Goal: Navigation & Orientation: Find specific page/section

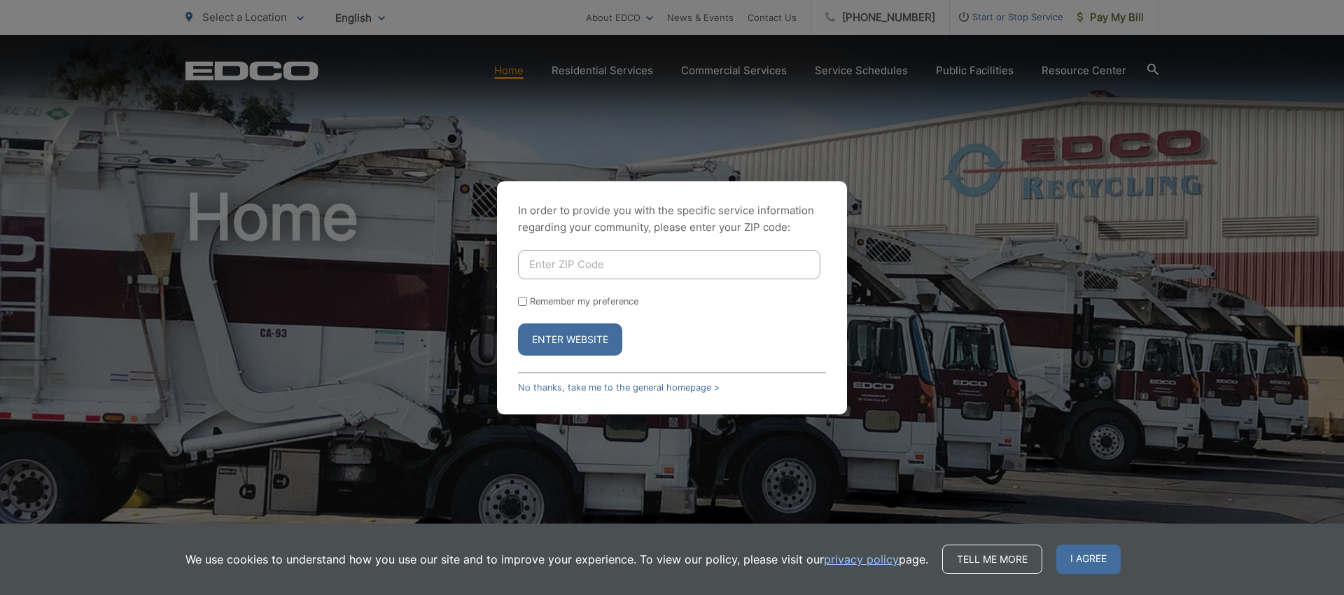
click at [599, 267] on input "Enter ZIP Code" at bounding box center [669, 264] width 302 height 29
type input "91941"
click at [584, 339] on button "Enter Website" at bounding box center [570, 339] width 104 height 32
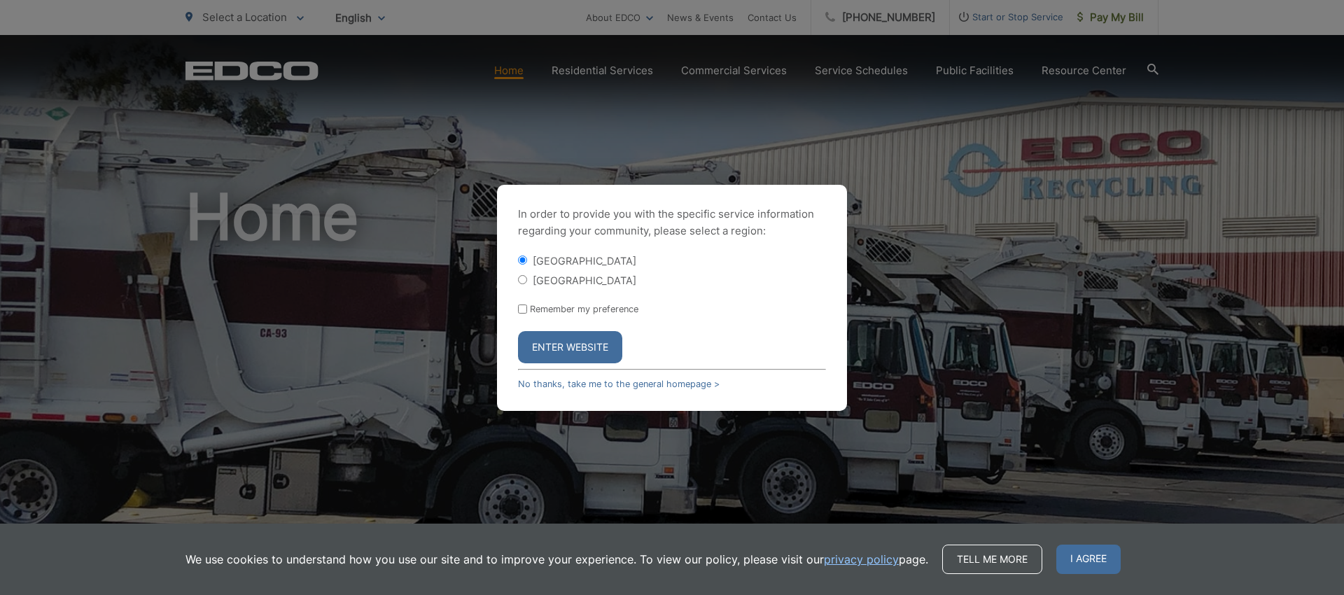
click at [583, 342] on button "Enter Website" at bounding box center [570, 347] width 104 height 32
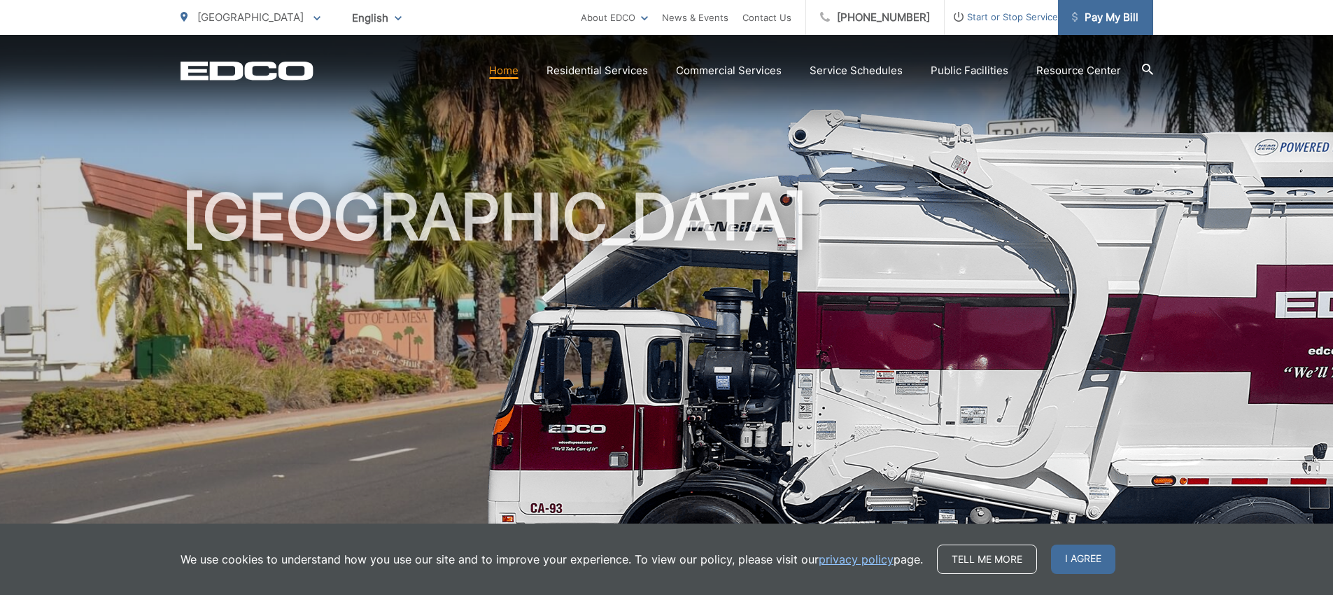
click at [1097, 17] on span "Pay My Bill" at bounding box center [1105, 17] width 66 height 17
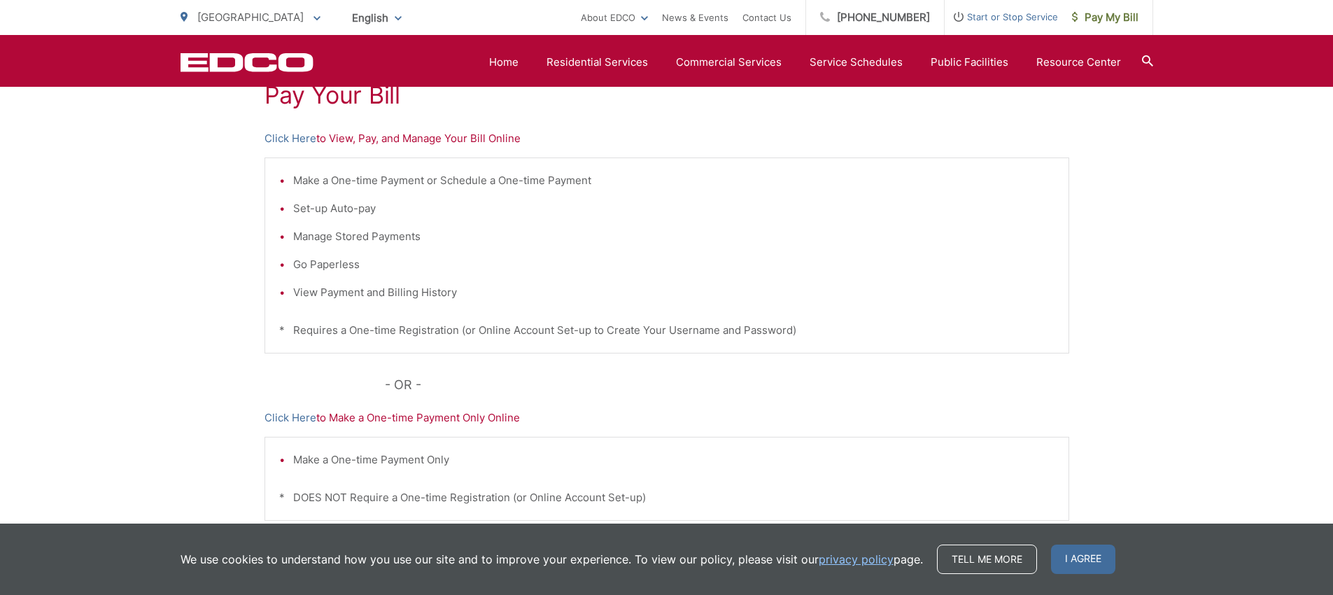
scroll to position [284, 0]
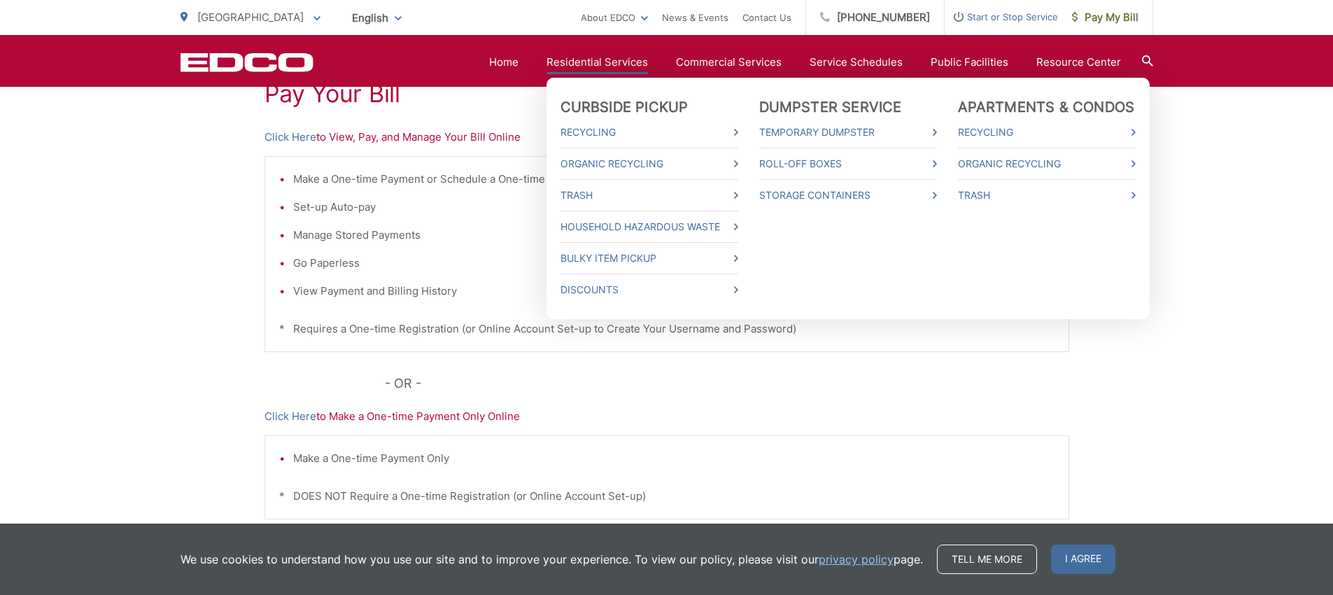
click at [613, 58] on link "Residential Services" at bounding box center [597, 62] width 101 height 17
